Goal: Complete application form: Complete application form

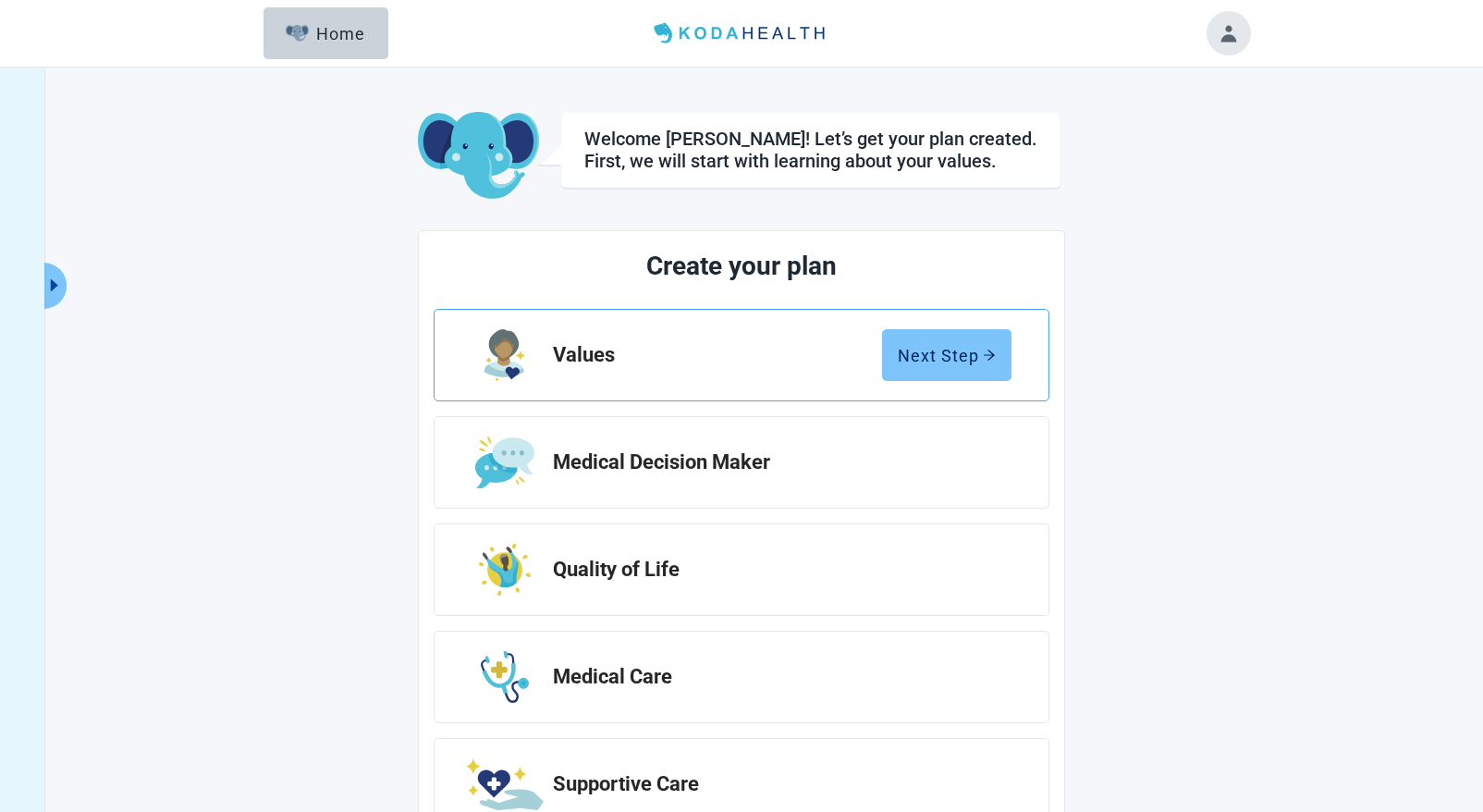
click at [921, 357] on div "Next Step" at bounding box center [947, 356] width 98 height 19
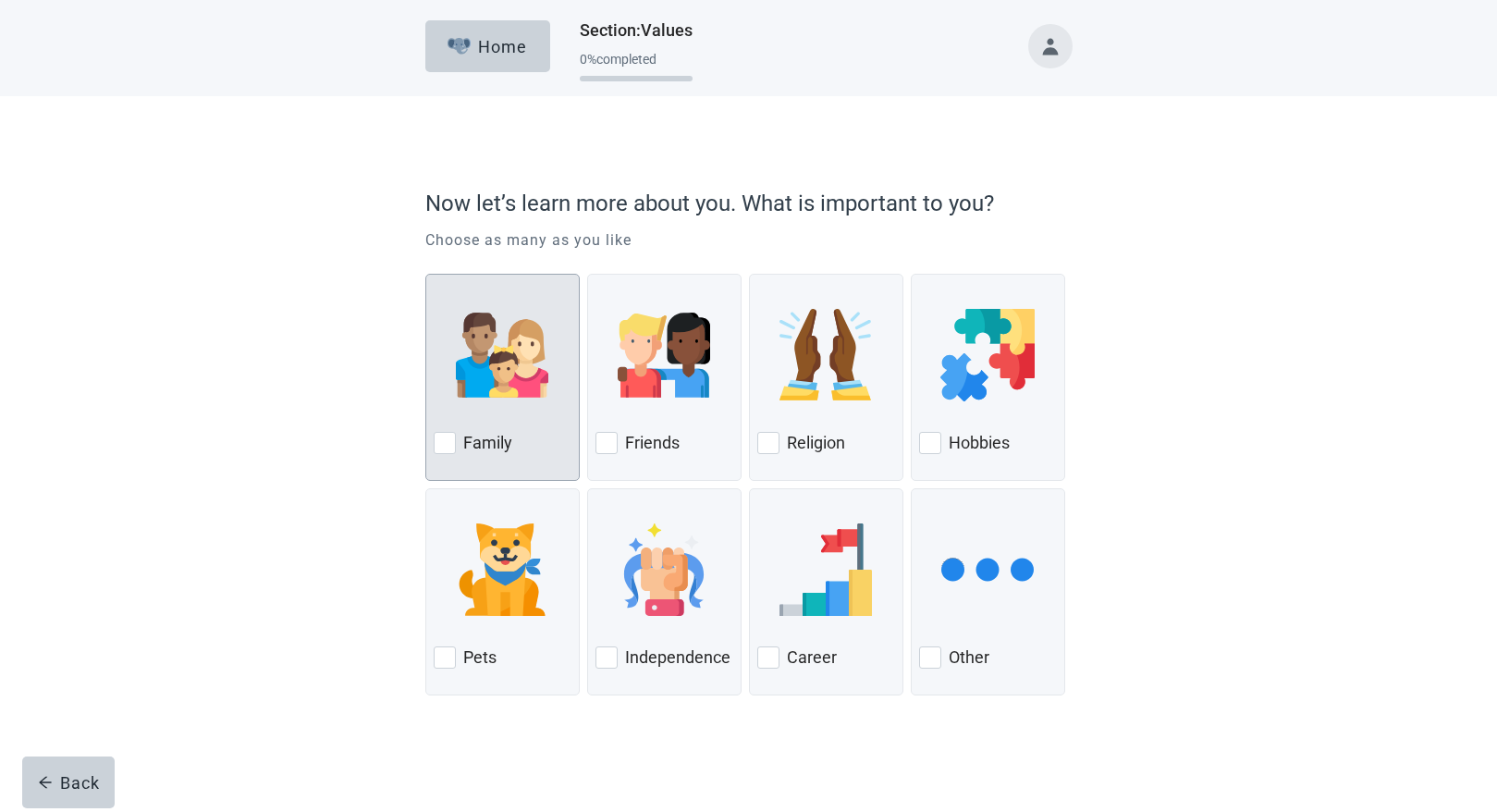
click at [446, 437] on div at bounding box center [445, 443] width 23 height 23
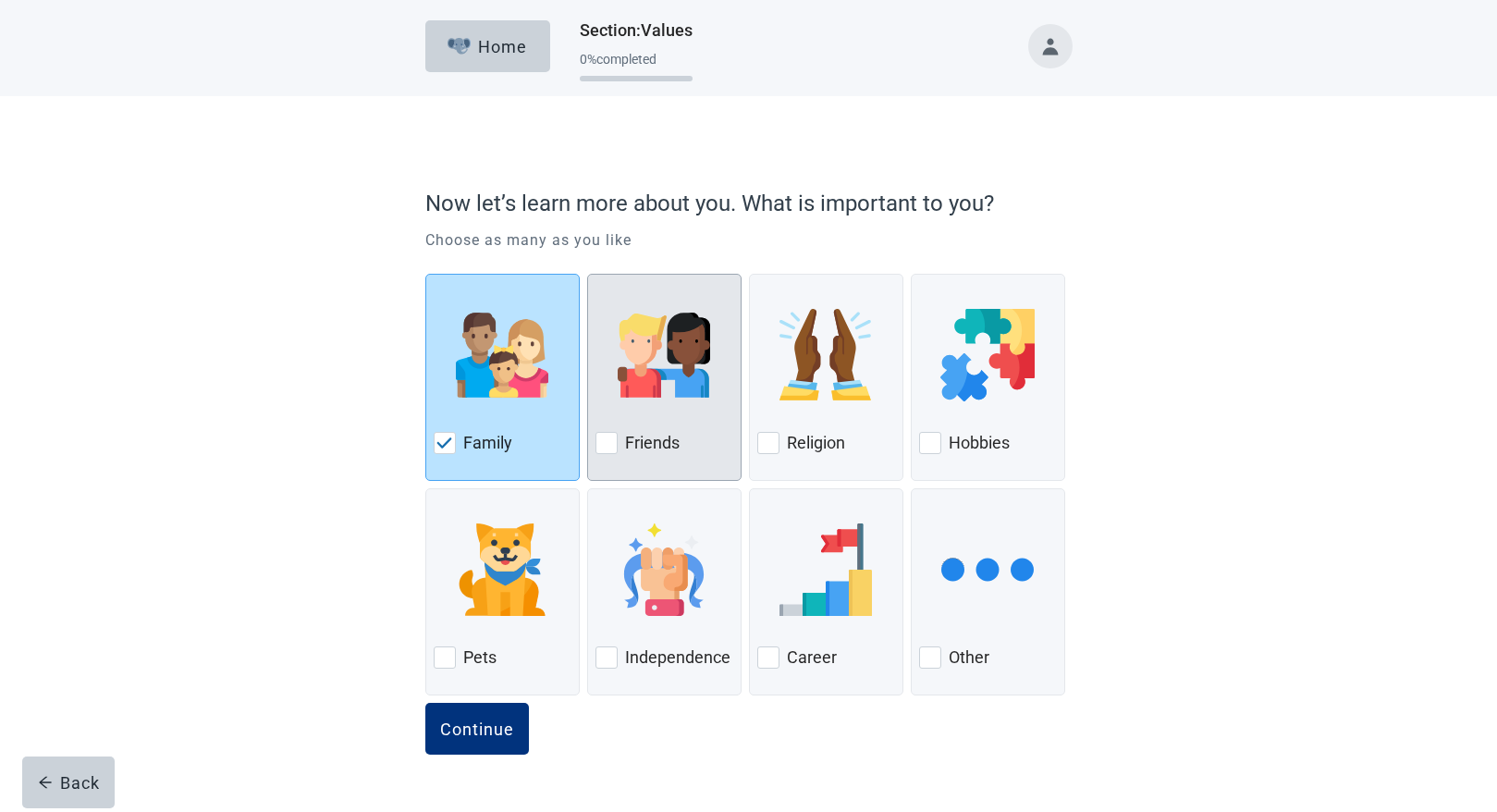
click at [603, 444] on div at bounding box center [607, 443] width 23 height 23
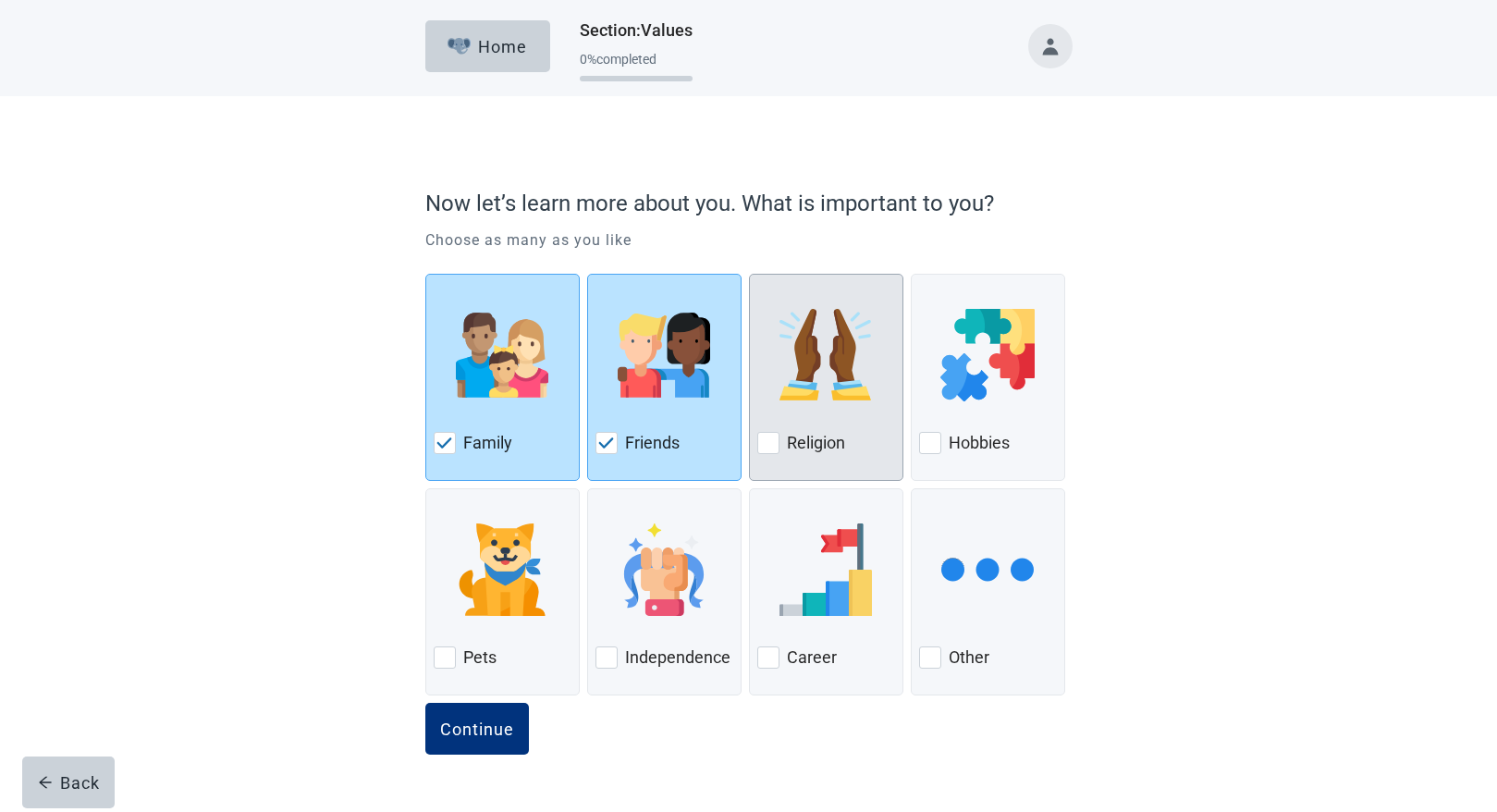
click at [773, 441] on div at bounding box center [769, 443] width 23 height 23
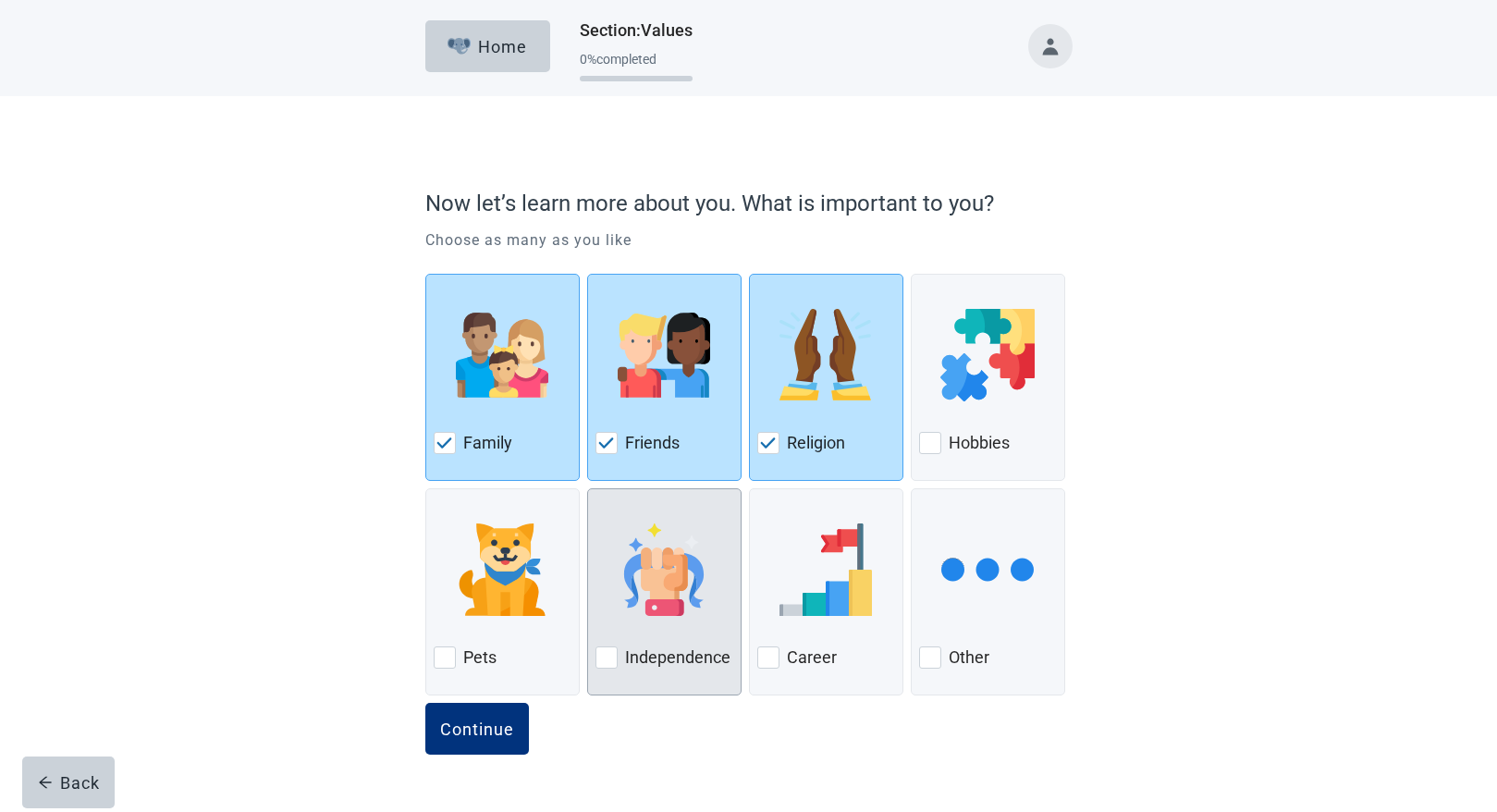
click at [606, 658] on div at bounding box center [607, 657] width 23 height 23
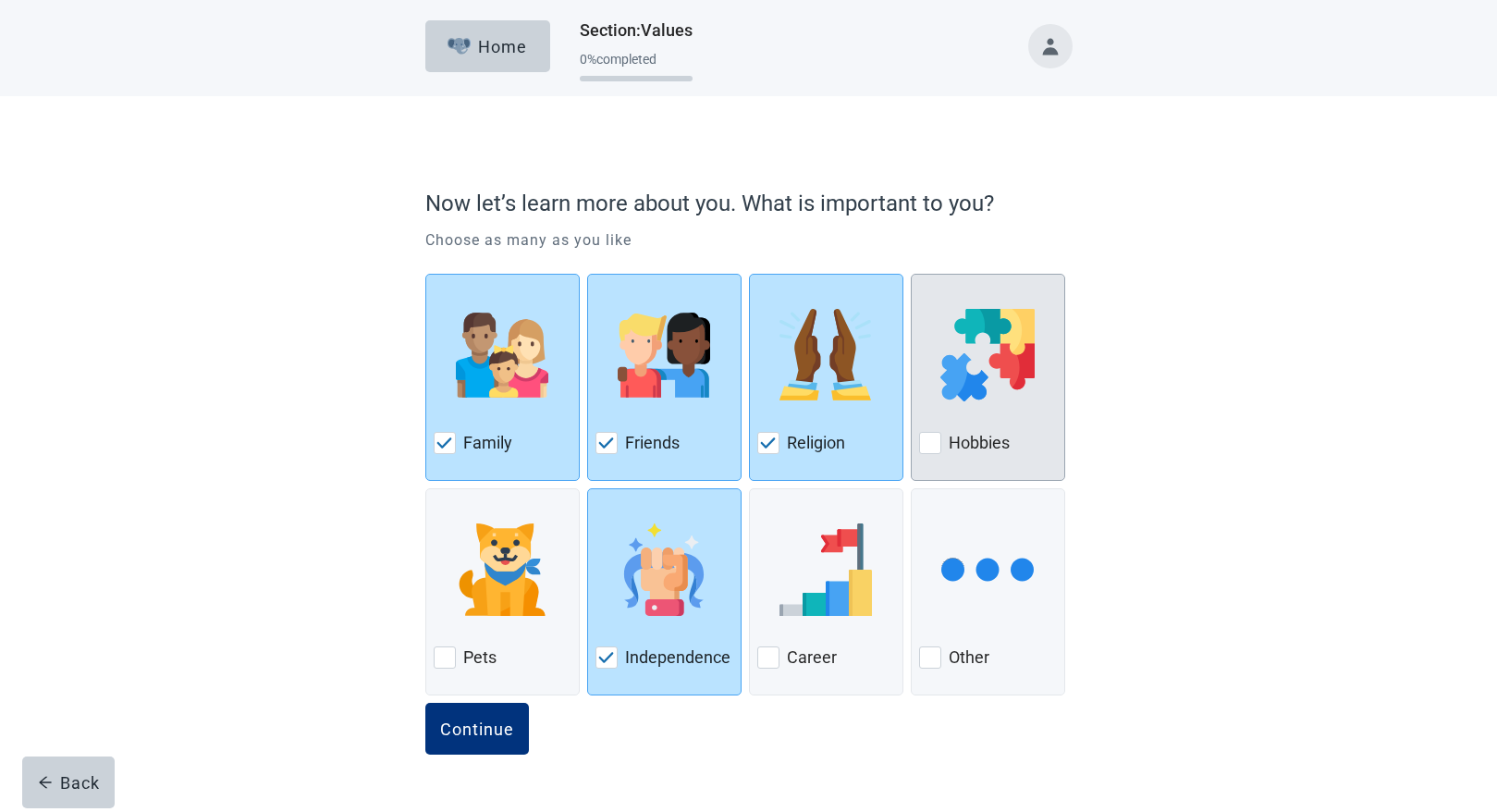
click at [932, 440] on div at bounding box center [930, 443] width 23 height 23
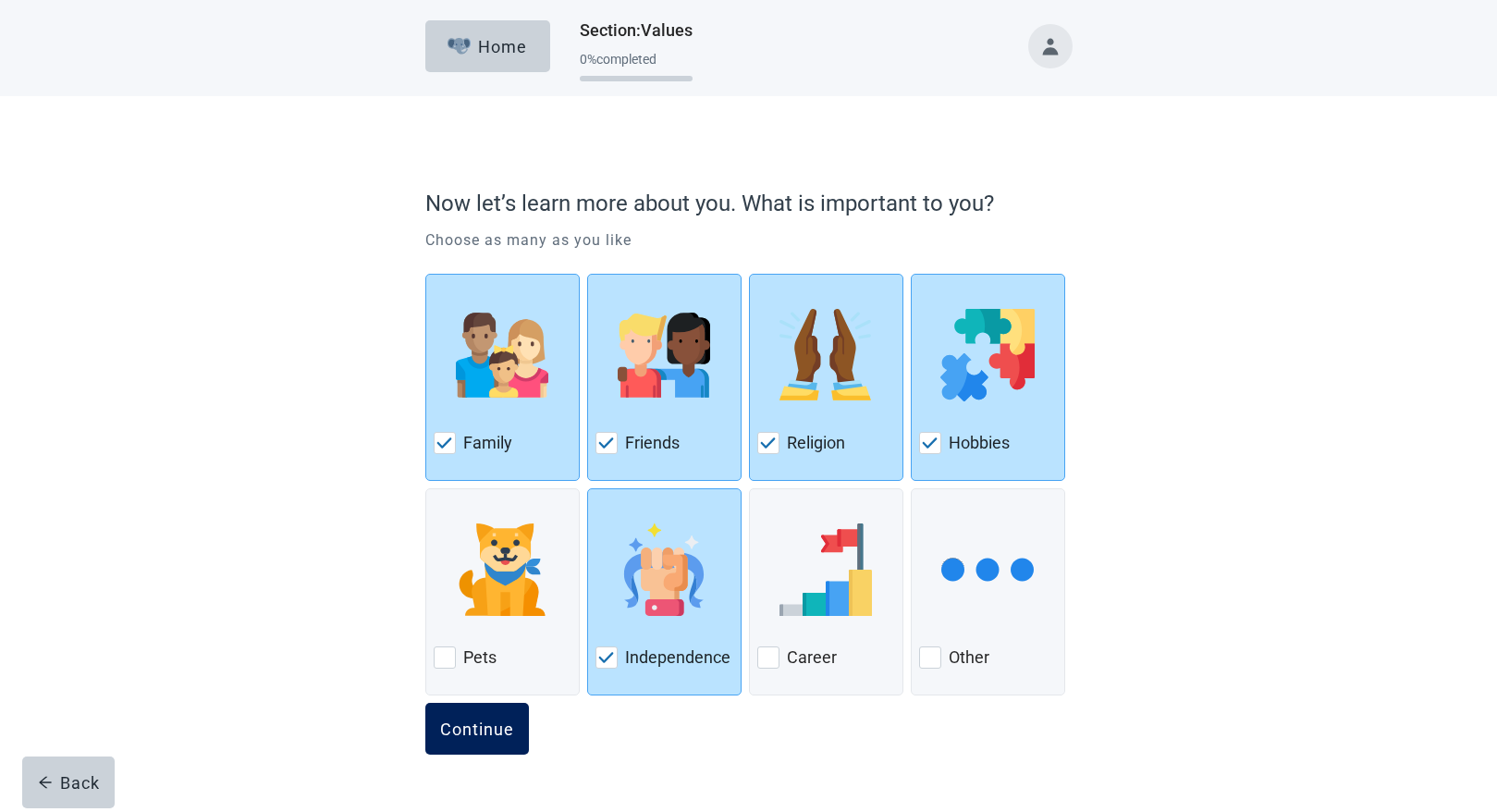
click at [487, 730] on div "Continue" at bounding box center [477, 729] width 74 height 19
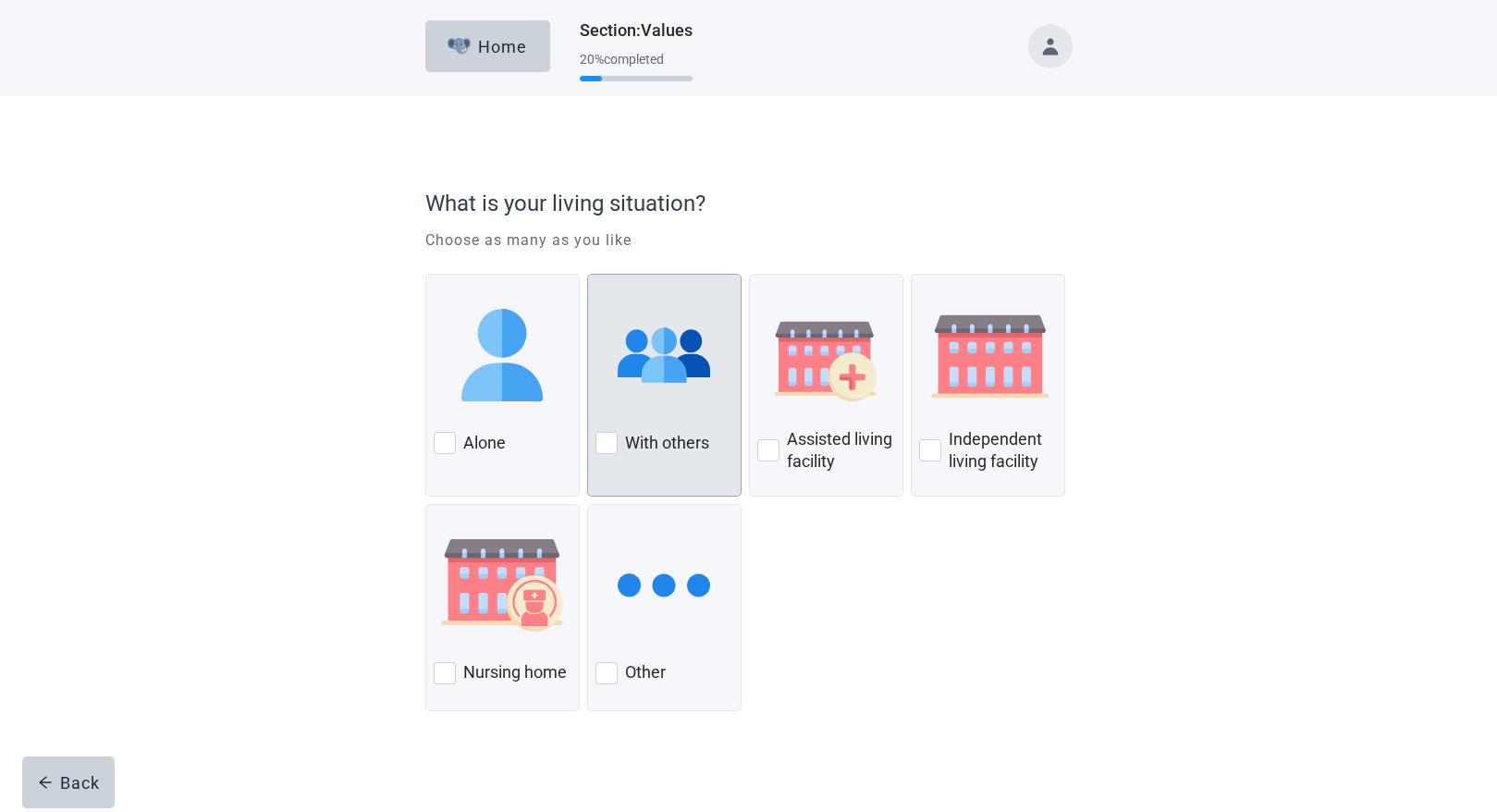
click at [604, 440] on div at bounding box center [607, 443] width 23 height 23
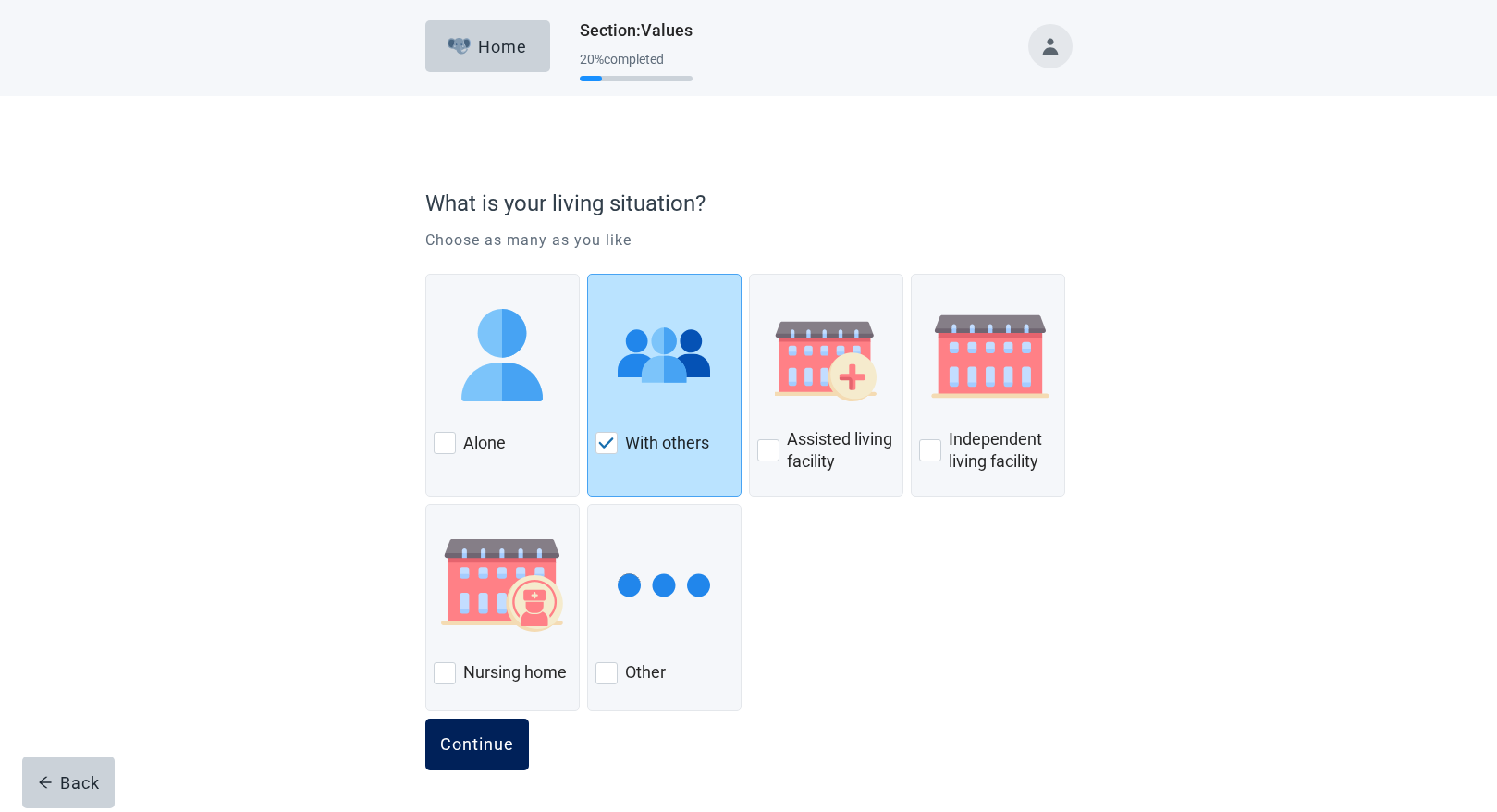
click at [474, 732] on button "Continue" at bounding box center [477, 744] width 104 height 52
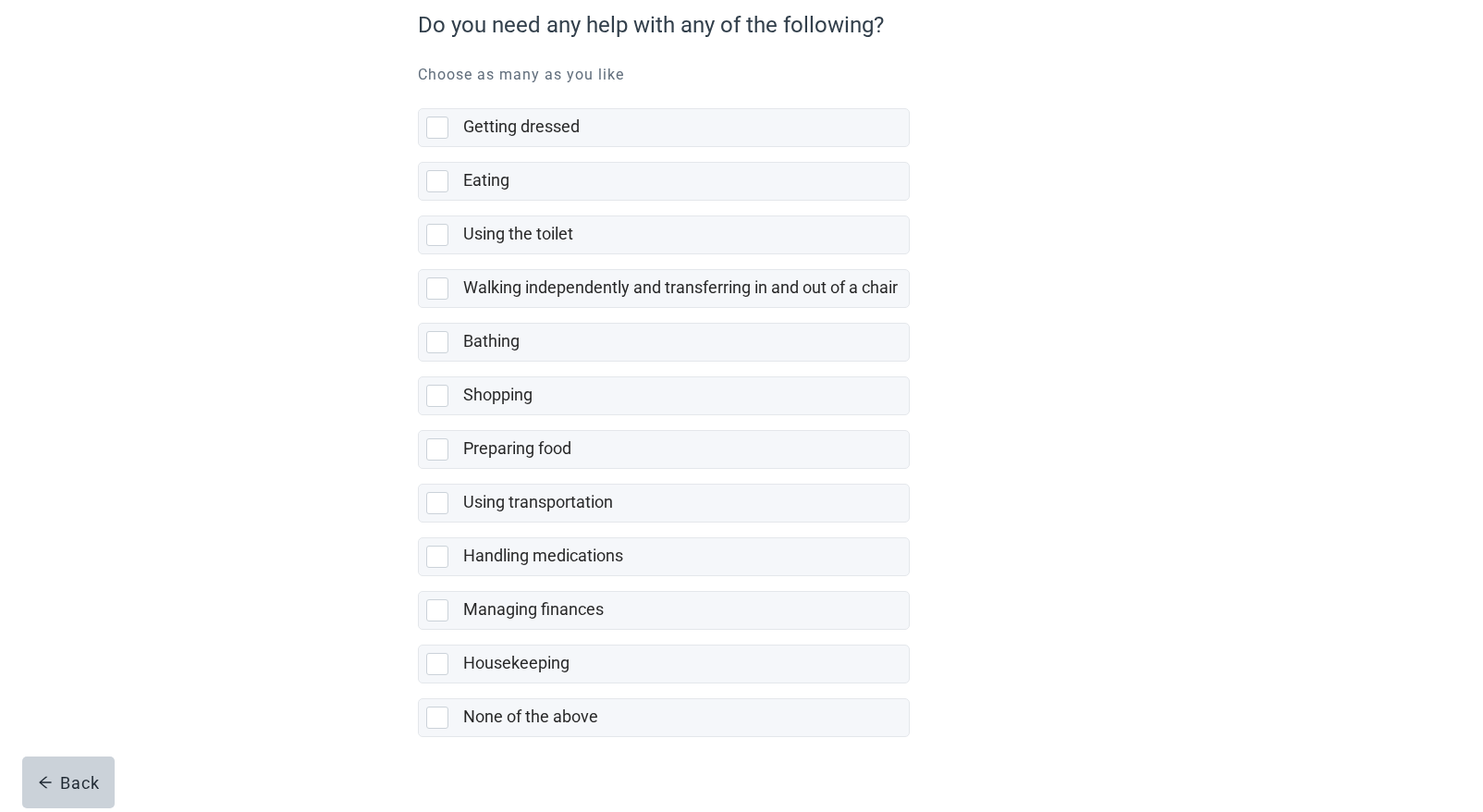
scroll to position [185, 0]
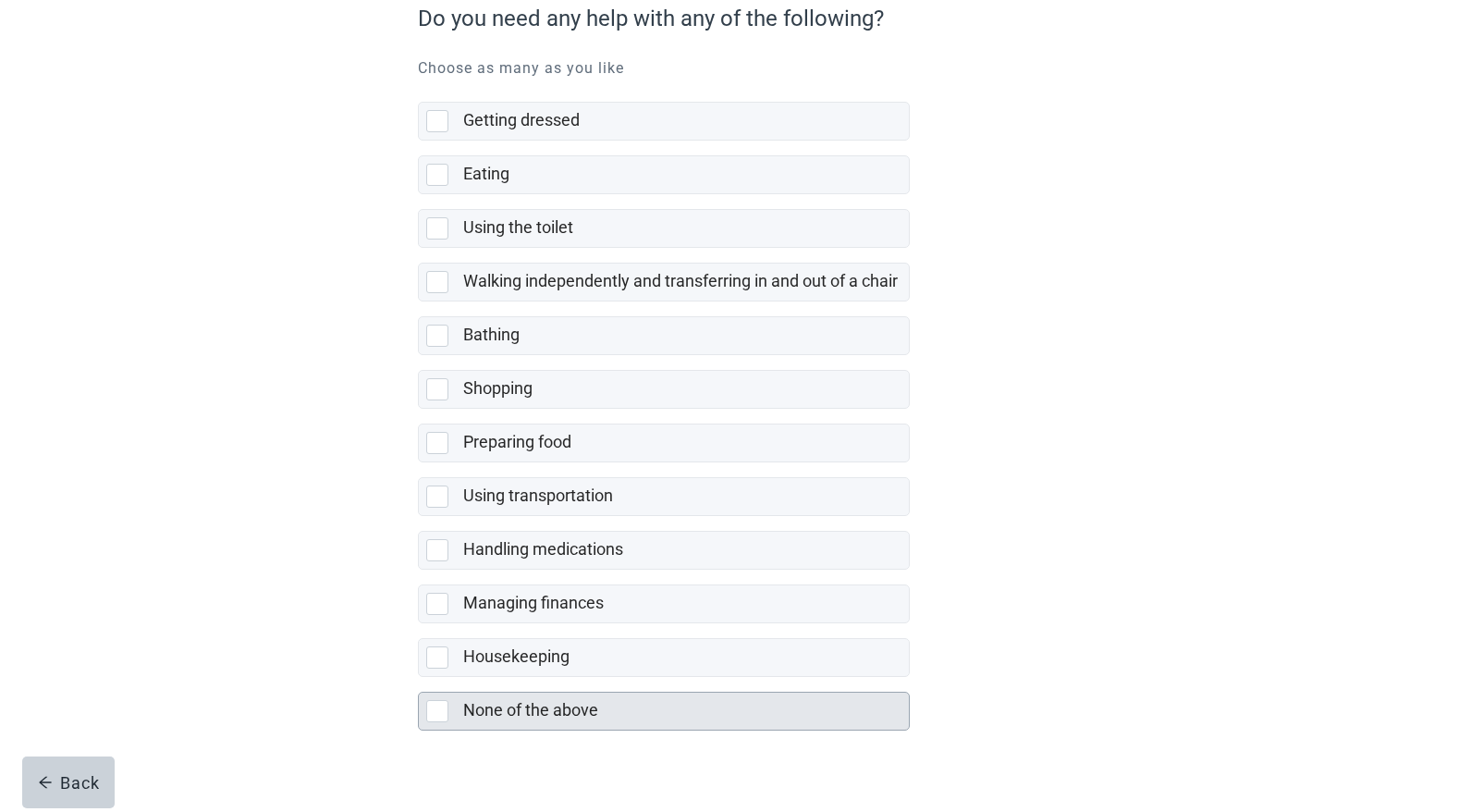
click at [434, 709] on div at bounding box center [438, 711] width 23 height 23
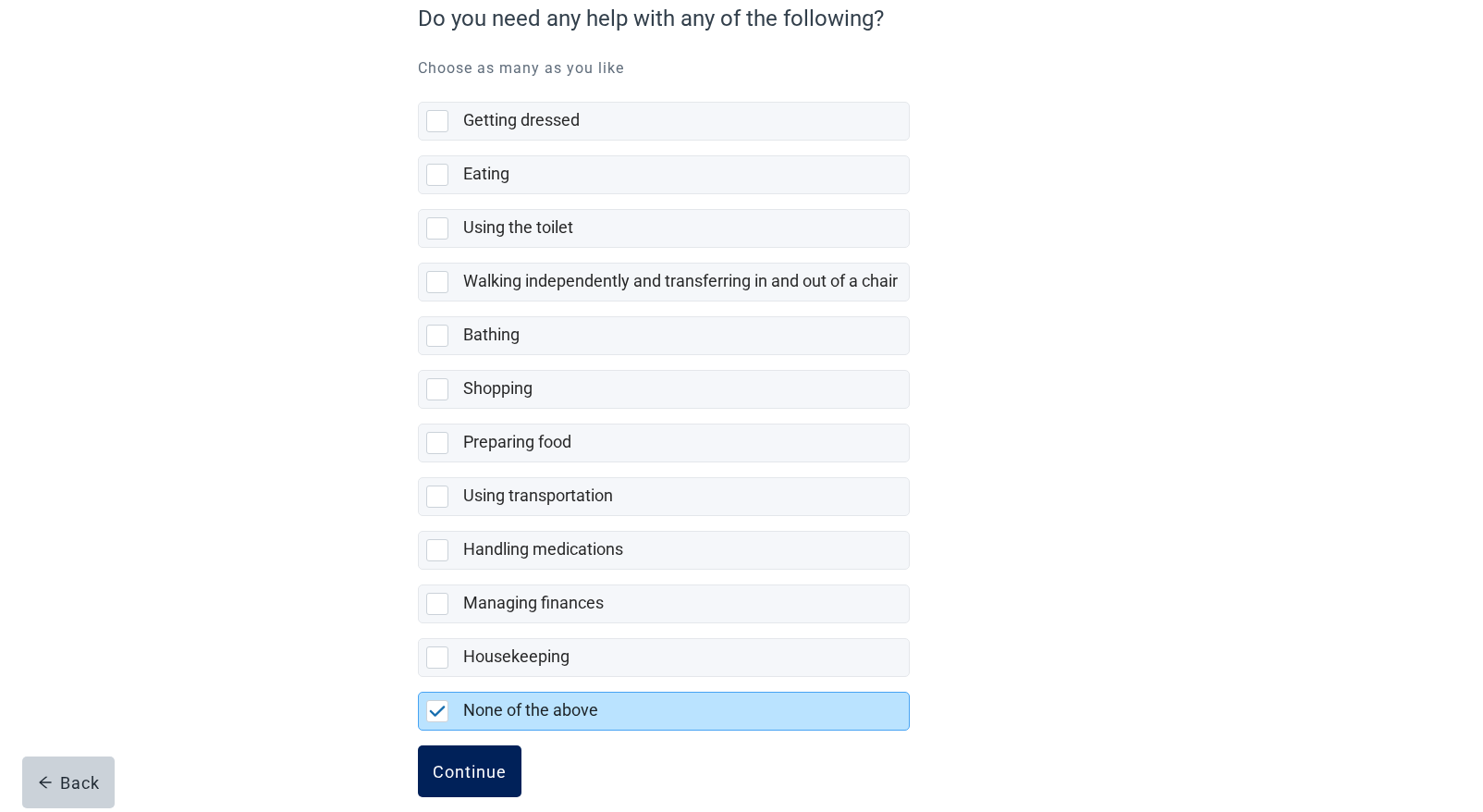
click at [439, 785] on button "Continue" at bounding box center [470, 771] width 104 height 52
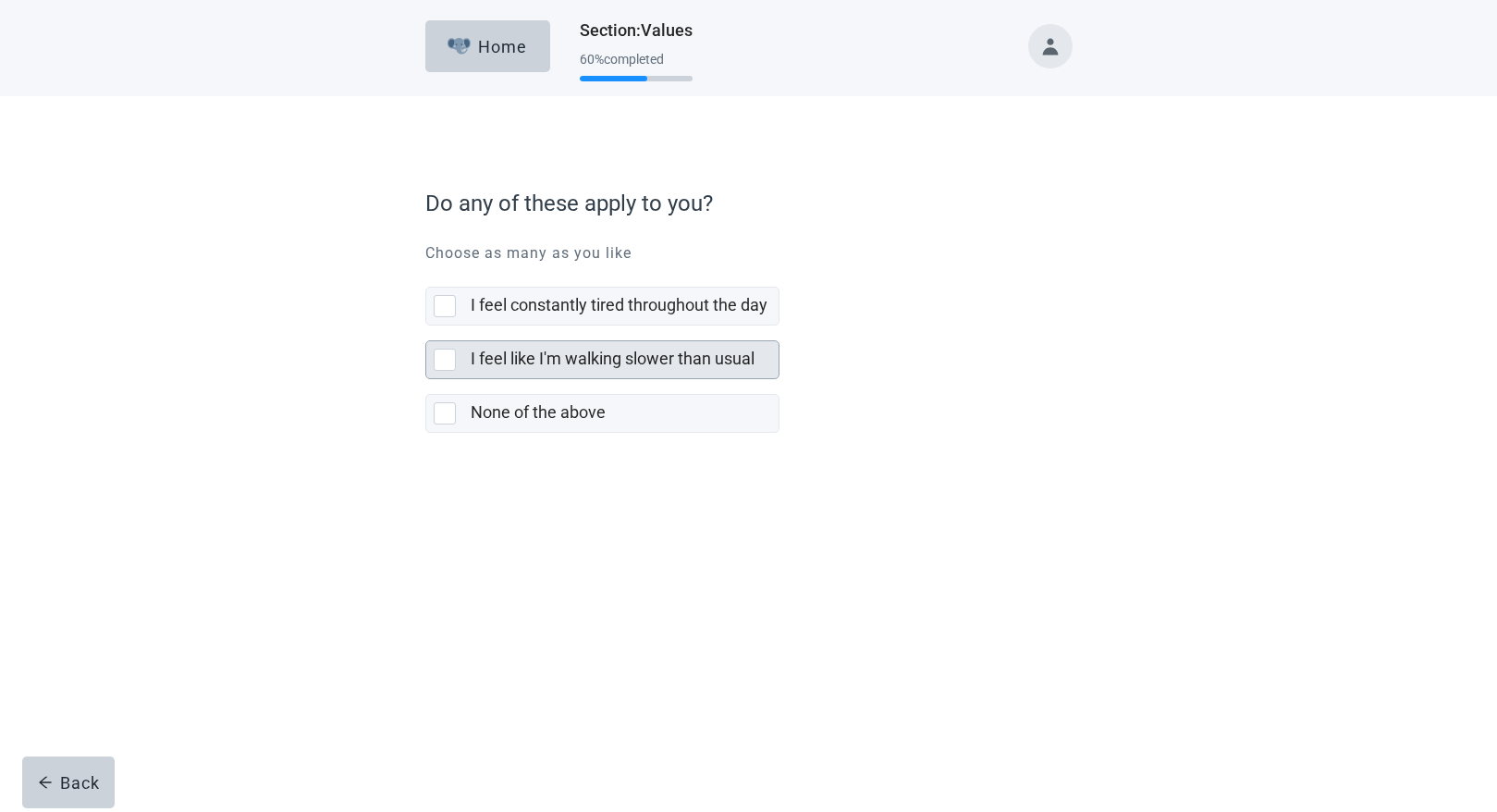
click at [439, 358] on div at bounding box center [445, 359] width 23 height 23
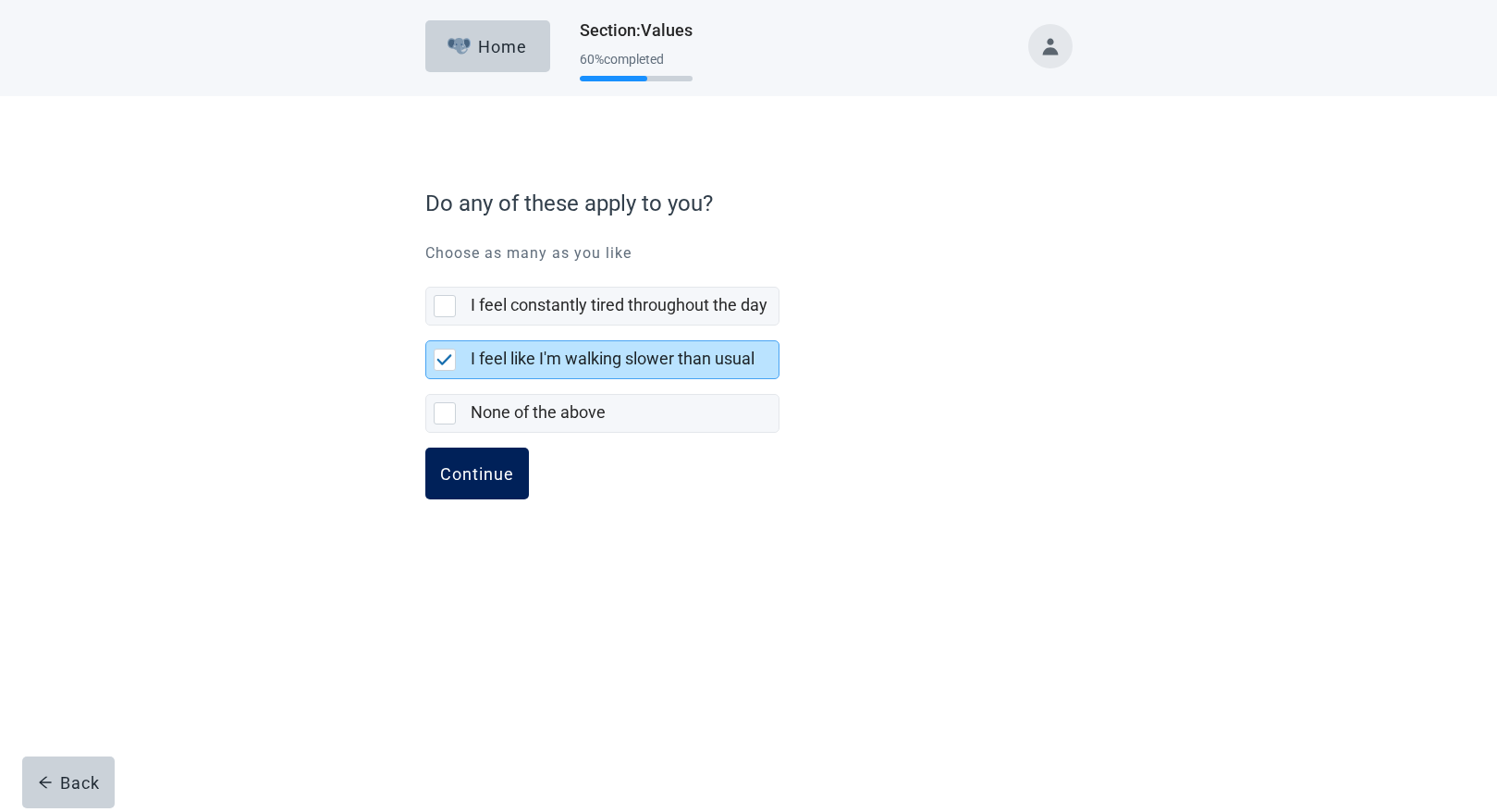
click at [500, 484] on button "Continue" at bounding box center [477, 472] width 104 height 52
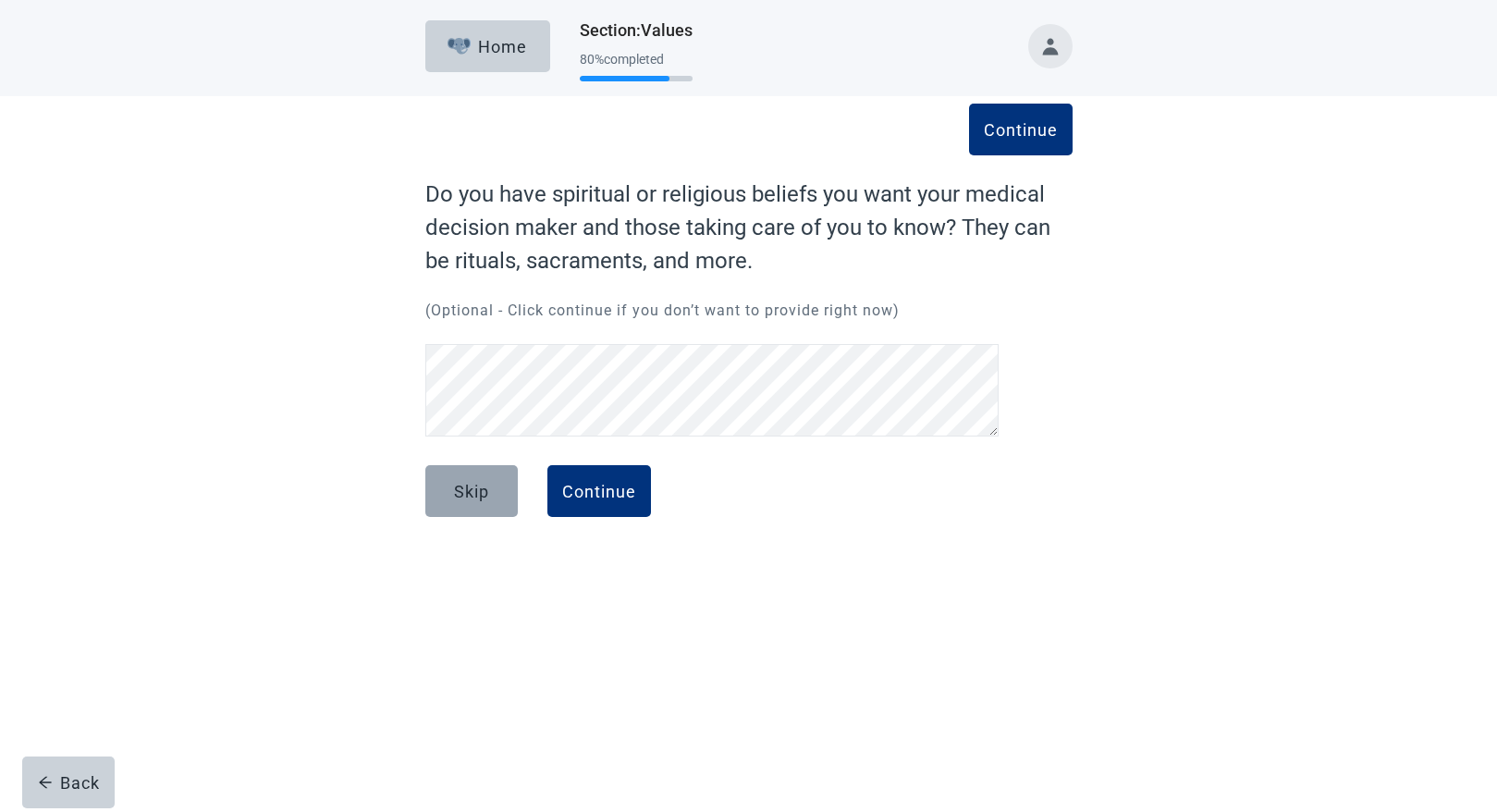
click at [462, 497] on div "Skip" at bounding box center [471, 491] width 35 height 19
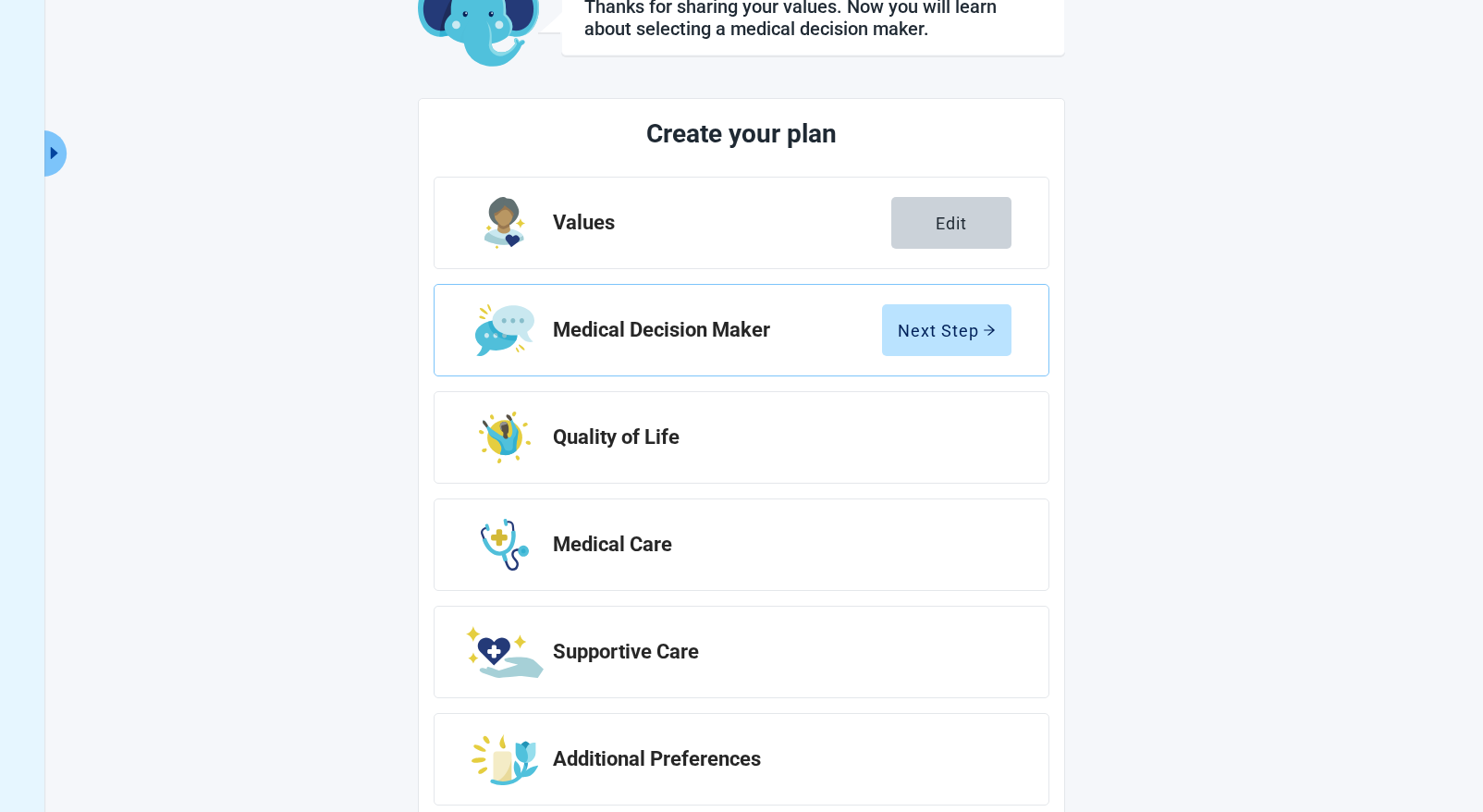
scroll to position [171, 0]
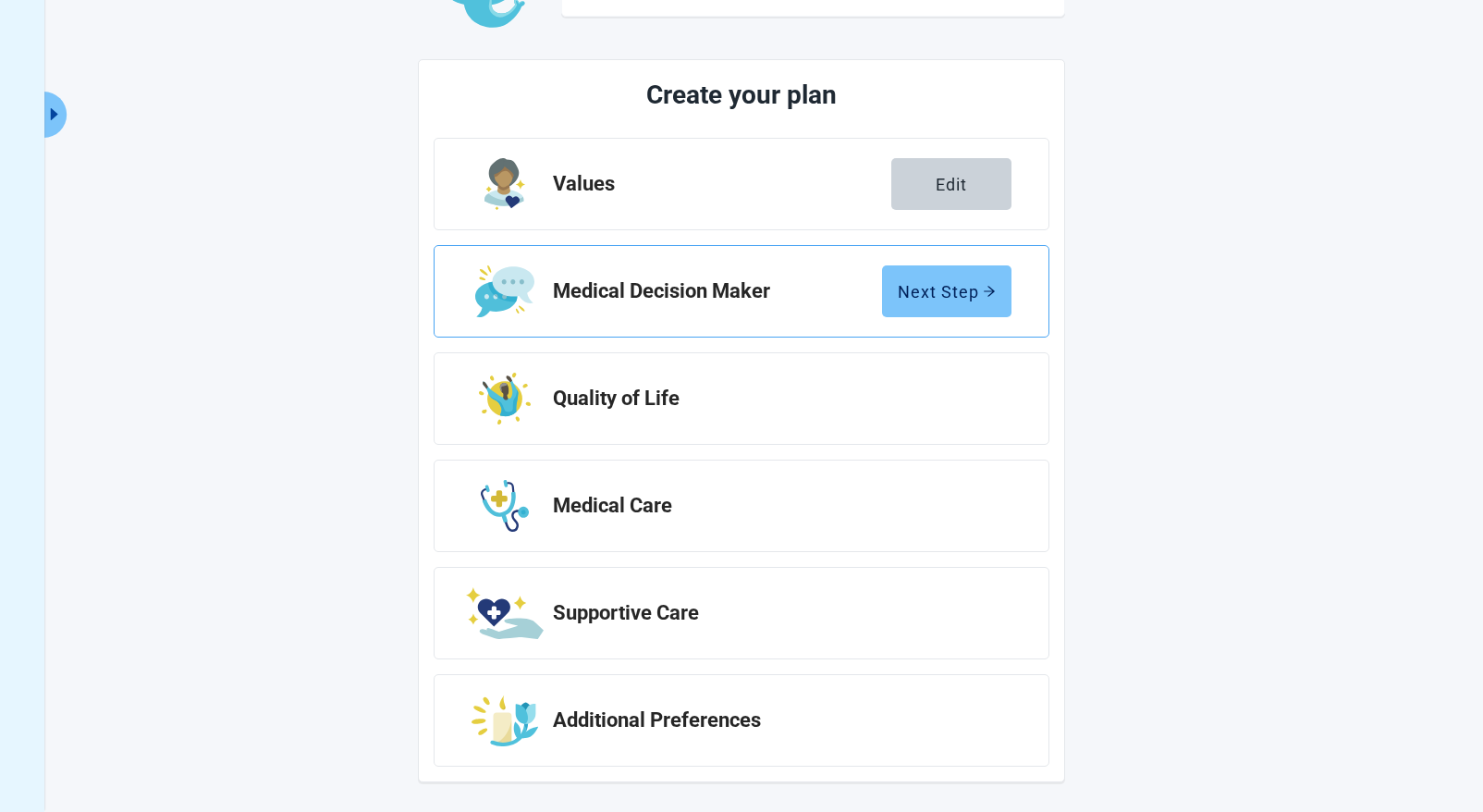
click at [969, 293] on div "Next Step" at bounding box center [947, 291] width 98 height 19
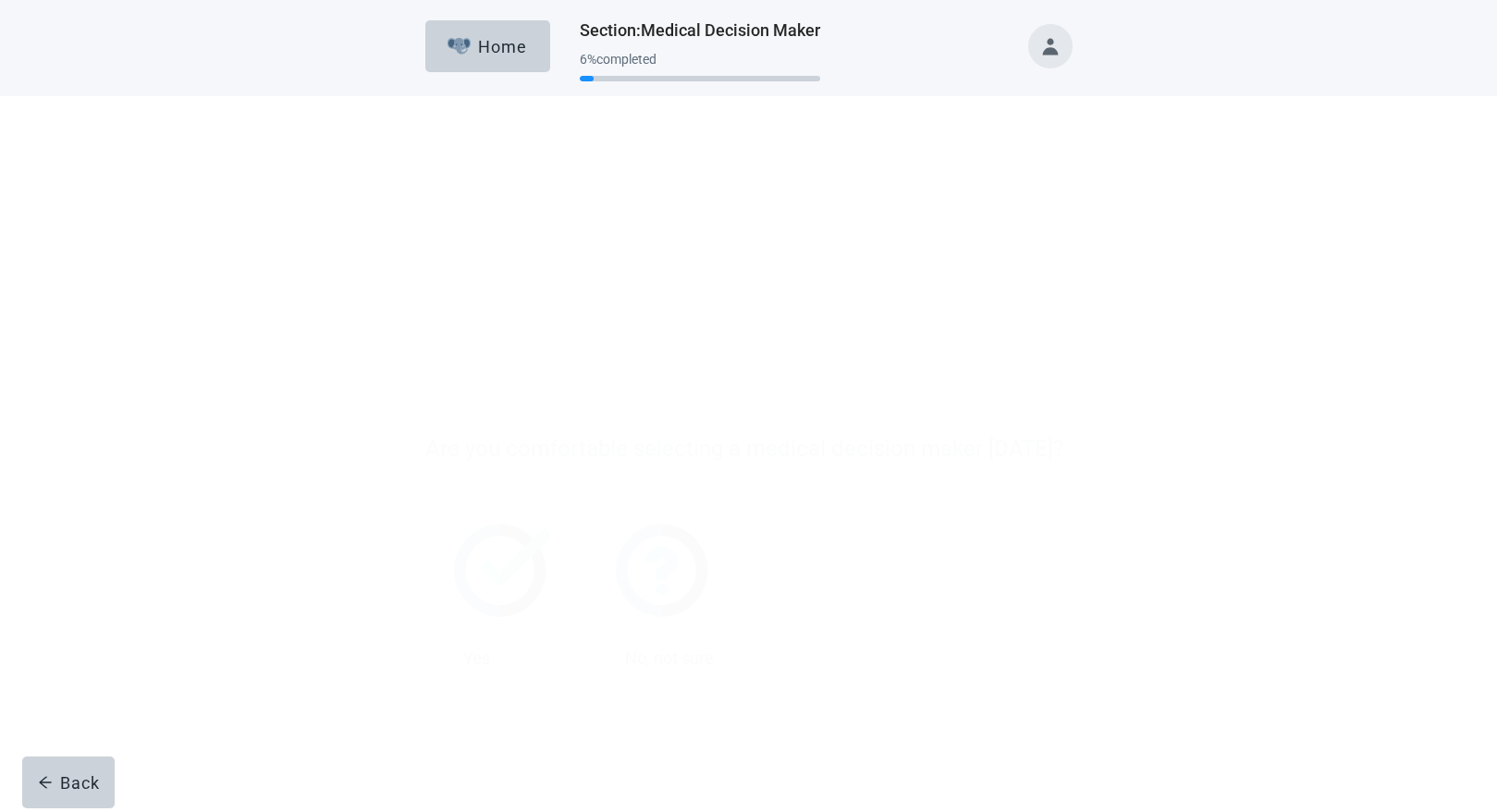
click at [443, 415] on div at bounding box center [445, 413] width 23 height 23
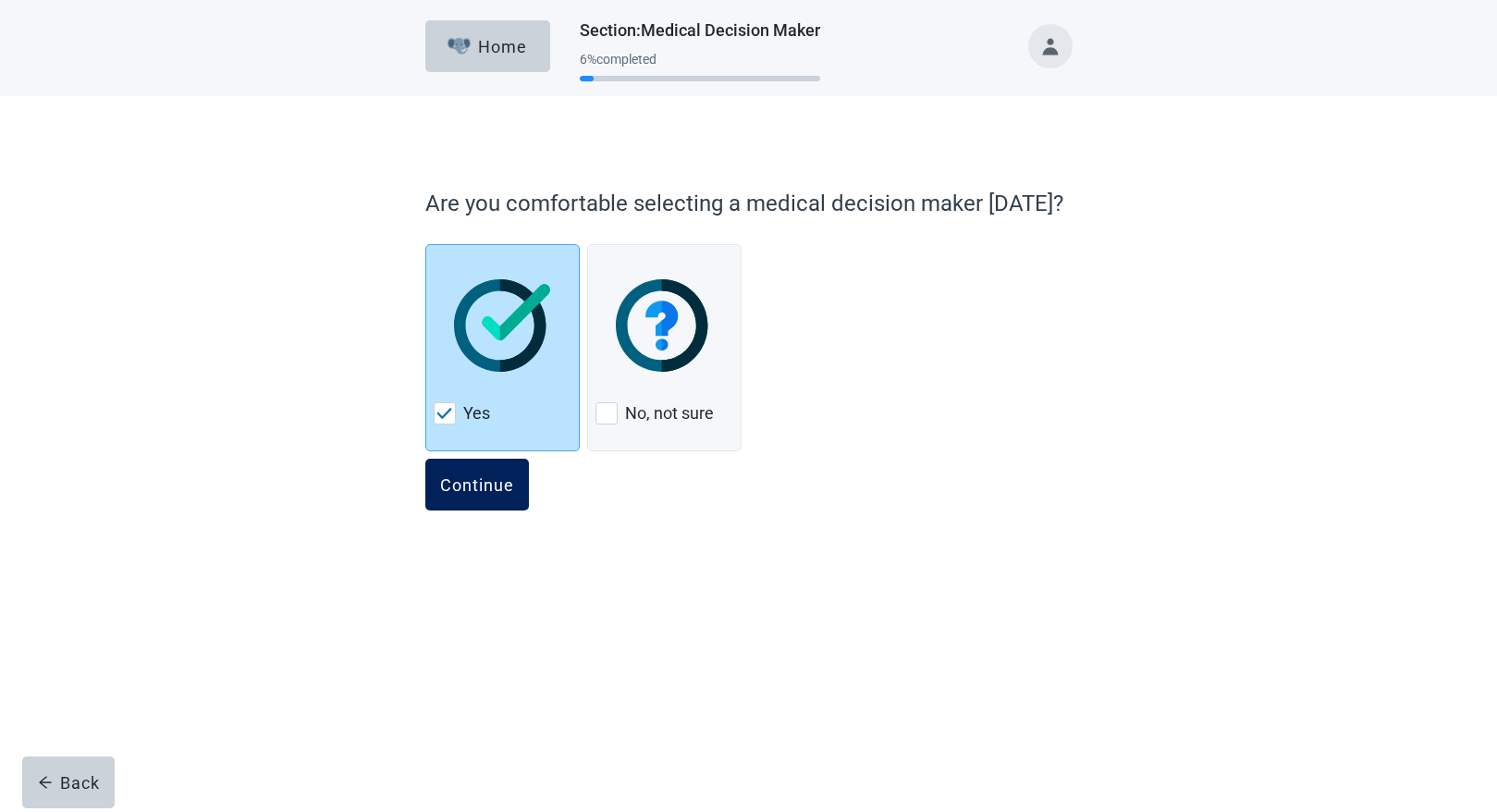
click at [475, 489] on div "Continue" at bounding box center [477, 485] width 74 height 19
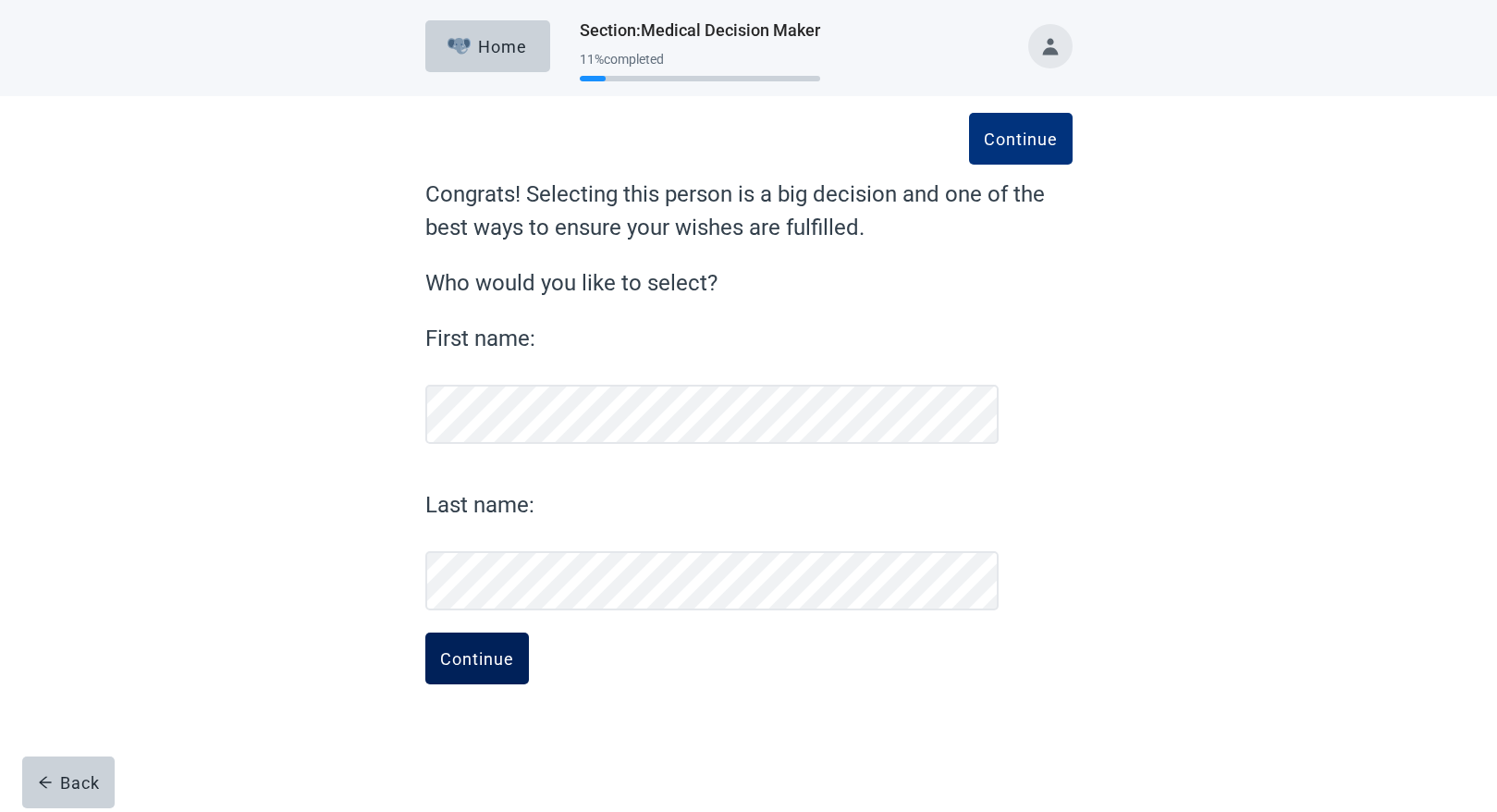
click at [462, 669] on button "Continue" at bounding box center [477, 657] width 104 height 52
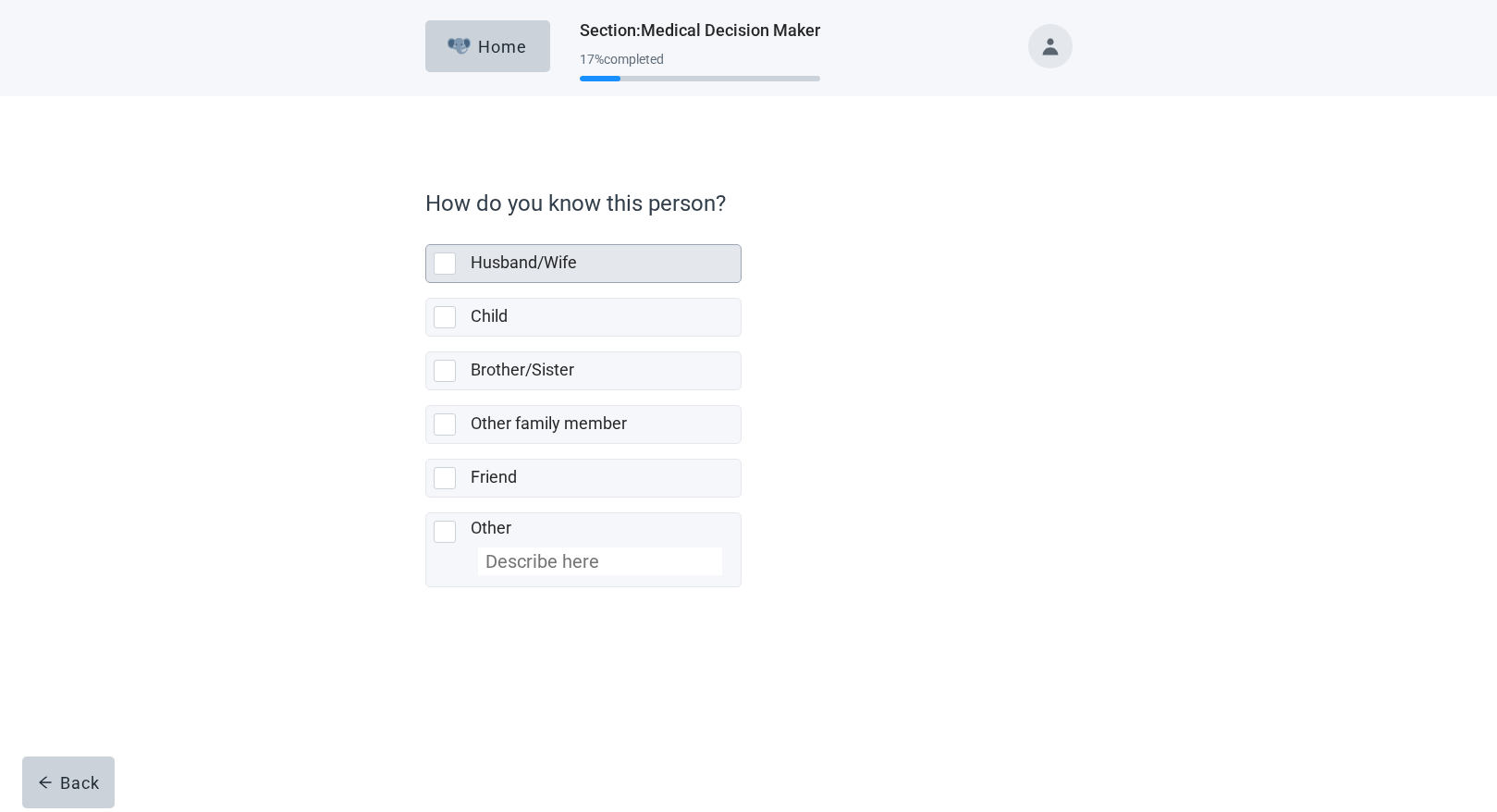
click at [441, 250] on div "Husband/Wife" at bounding box center [583, 263] width 314 height 37
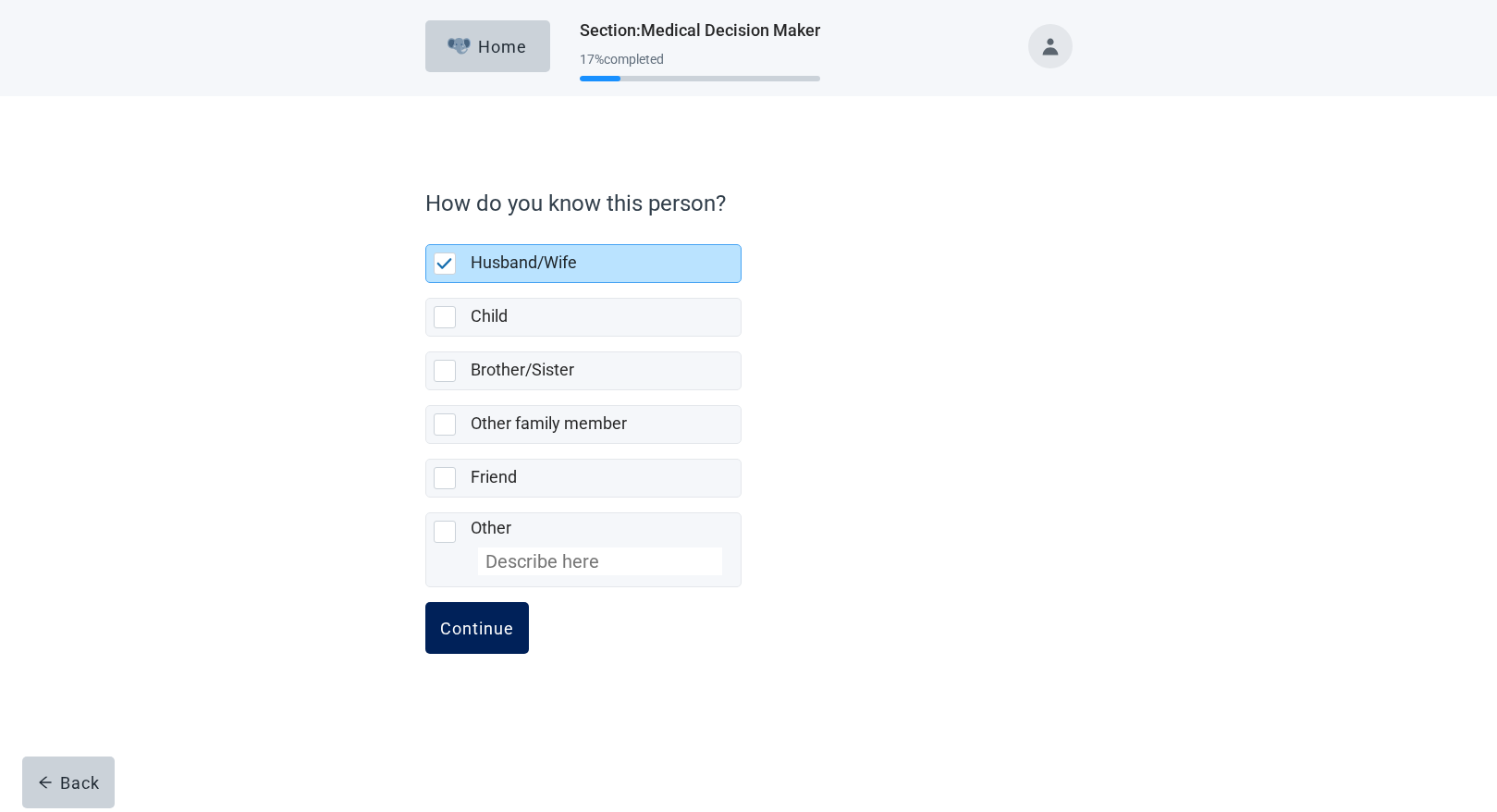
click at [484, 637] on div "Continue" at bounding box center [477, 628] width 74 height 19
